Goal: Navigation & Orientation: Find specific page/section

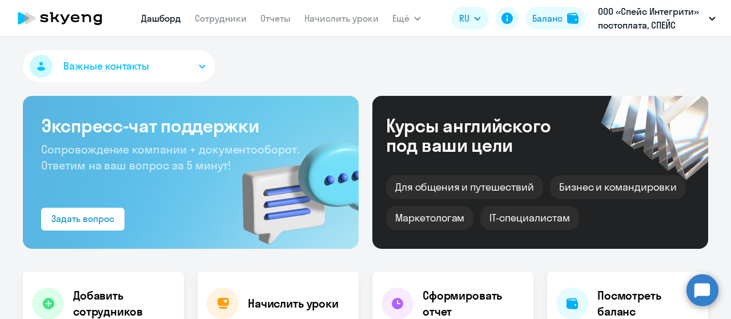
select select "30"
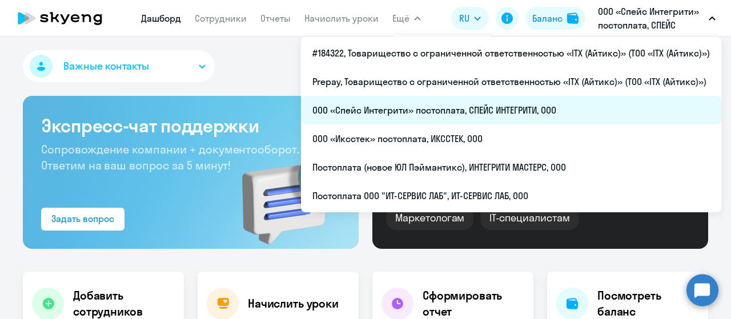
click at [469, 115] on li "ООО «Спейс Интегрити» постоплата, СПЕЙС ИНТЕГРИТИ, ООО" at bounding box center [511, 110] width 420 height 29
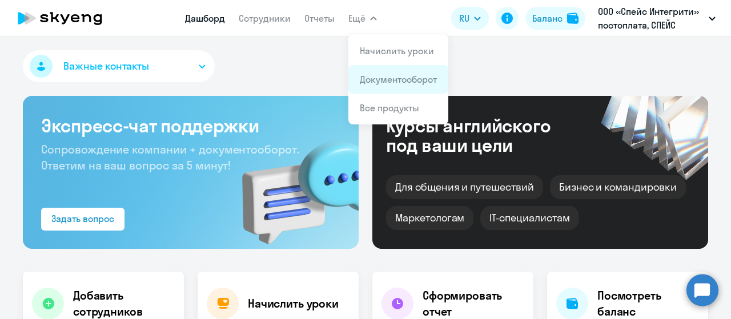
click at [371, 81] on link "Документооборот" at bounding box center [398, 79] width 77 height 11
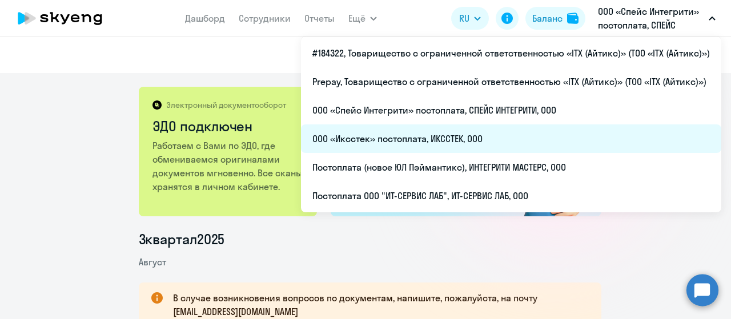
click at [484, 136] on li "ООО «Иксстек» постоплата, ИКССТЕК, ООО" at bounding box center [511, 138] width 420 height 29
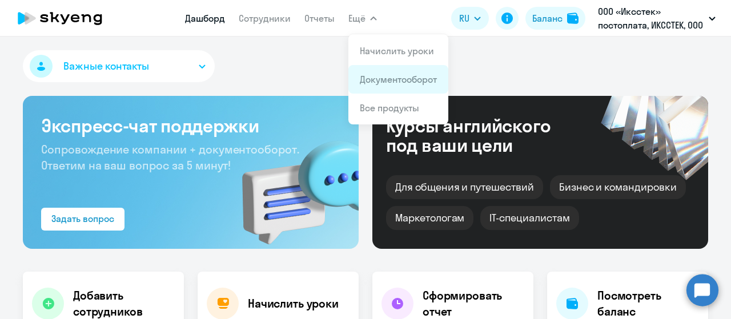
click at [379, 81] on link "Документооборот" at bounding box center [398, 79] width 77 height 11
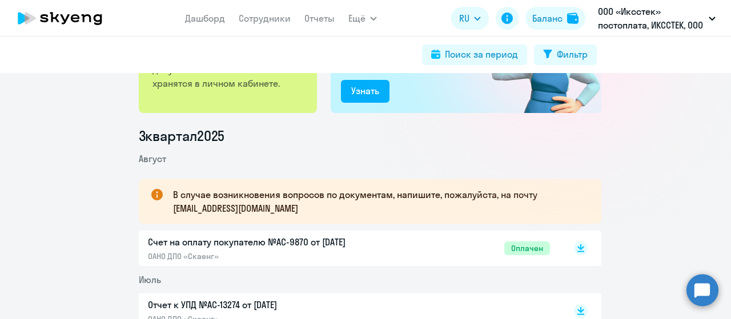
scroll to position [114, 0]
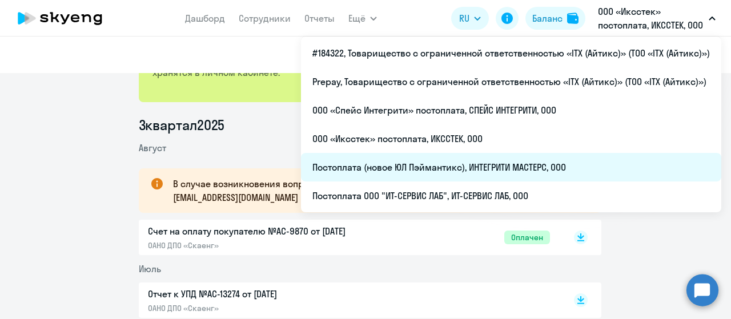
click at [510, 169] on li "Постоплата (новое ЮЛ Пэймантикс), ИНТЕГРИТИ МАСТЕРС, ООО" at bounding box center [511, 167] width 420 height 29
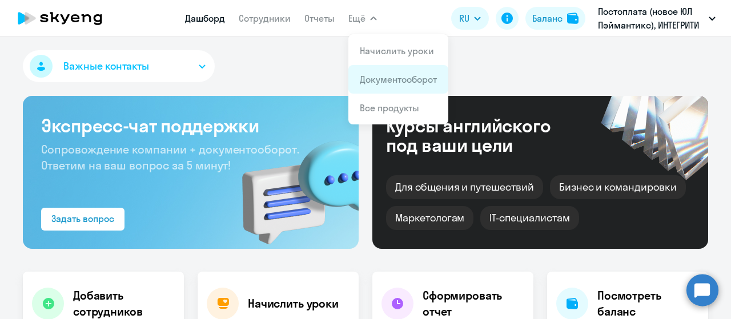
click at [380, 79] on link "Документооборот" at bounding box center [398, 79] width 77 height 11
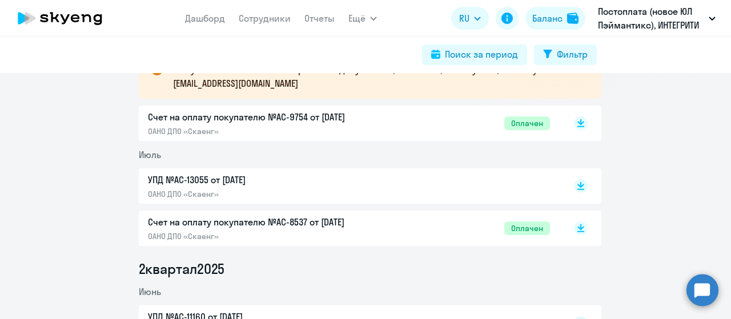
scroll to position [171, 0]
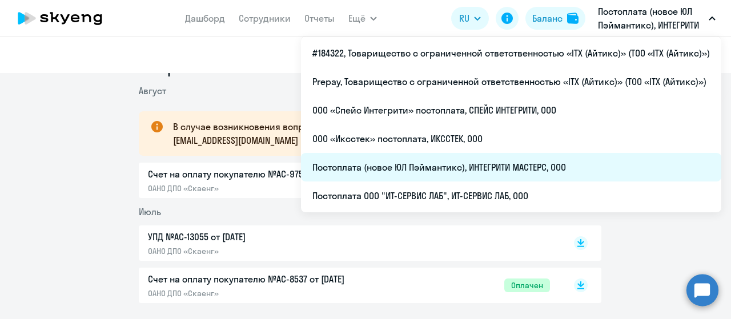
click at [512, 165] on li "Постоплата (новое ЮЛ Пэймантикс), ИНТЕГРИТИ МАСТЕРС, ООО" at bounding box center [511, 167] width 420 height 29
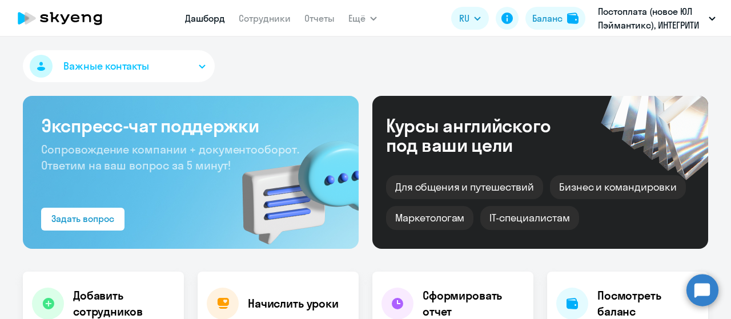
select select "30"
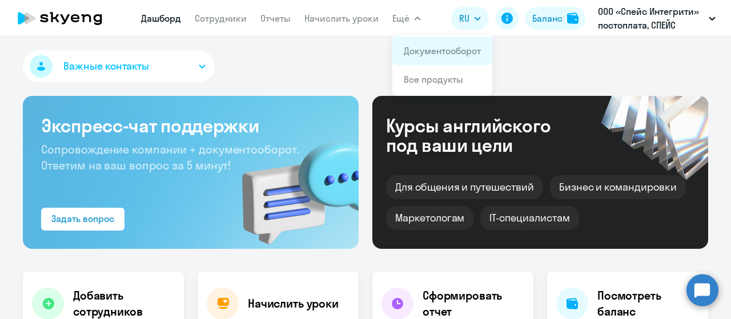
click at [422, 51] on link "Документооборот" at bounding box center [442, 50] width 77 height 11
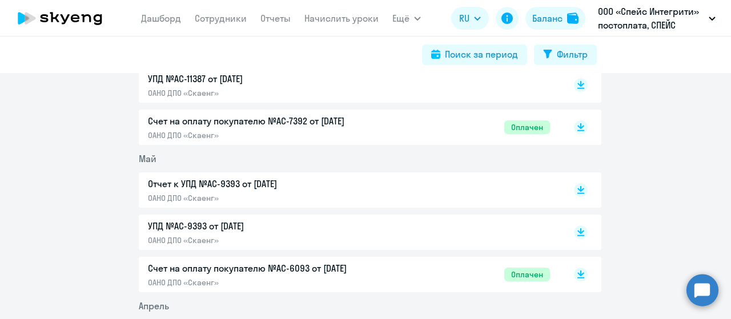
scroll to position [457, 0]
